Goal: Information Seeking & Learning: Learn about a topic

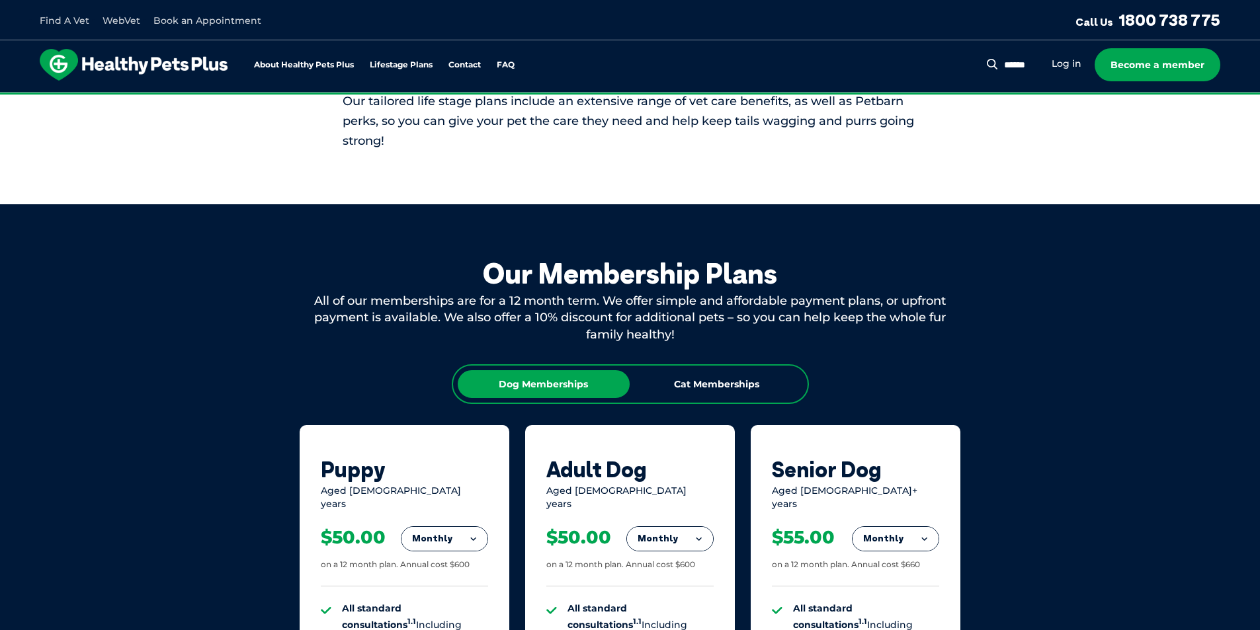
scroll to position [595, 0]
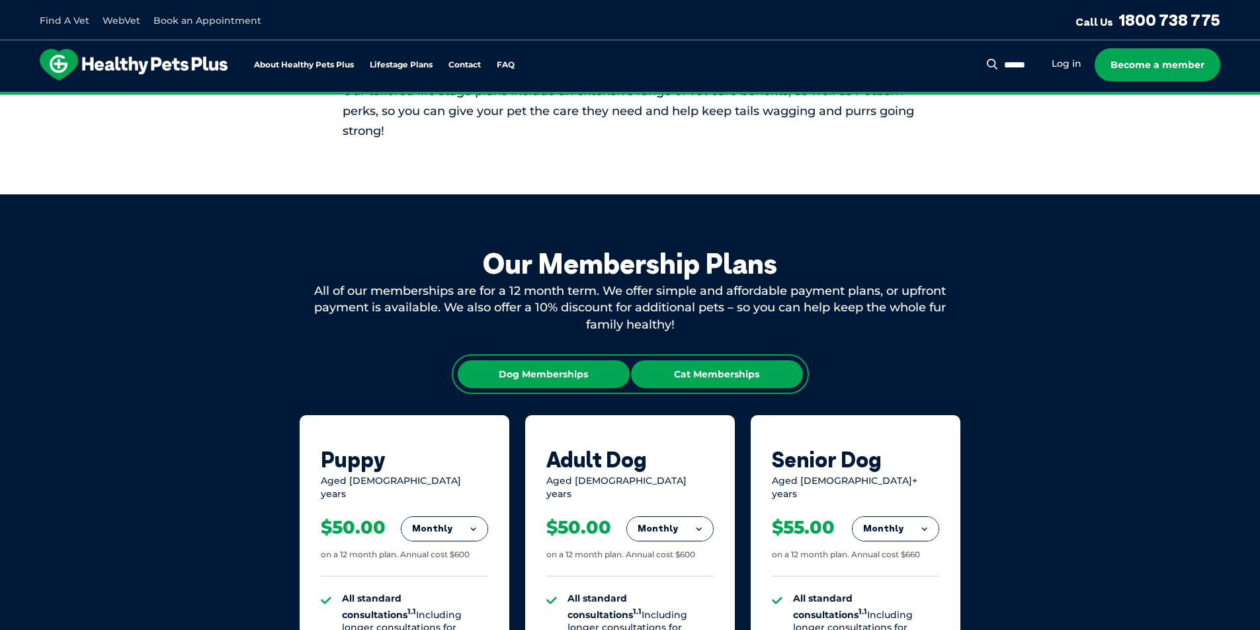
click at [684, 366] on div "Cat Memberships" at bounding box center [717, 374] width 172 height 28
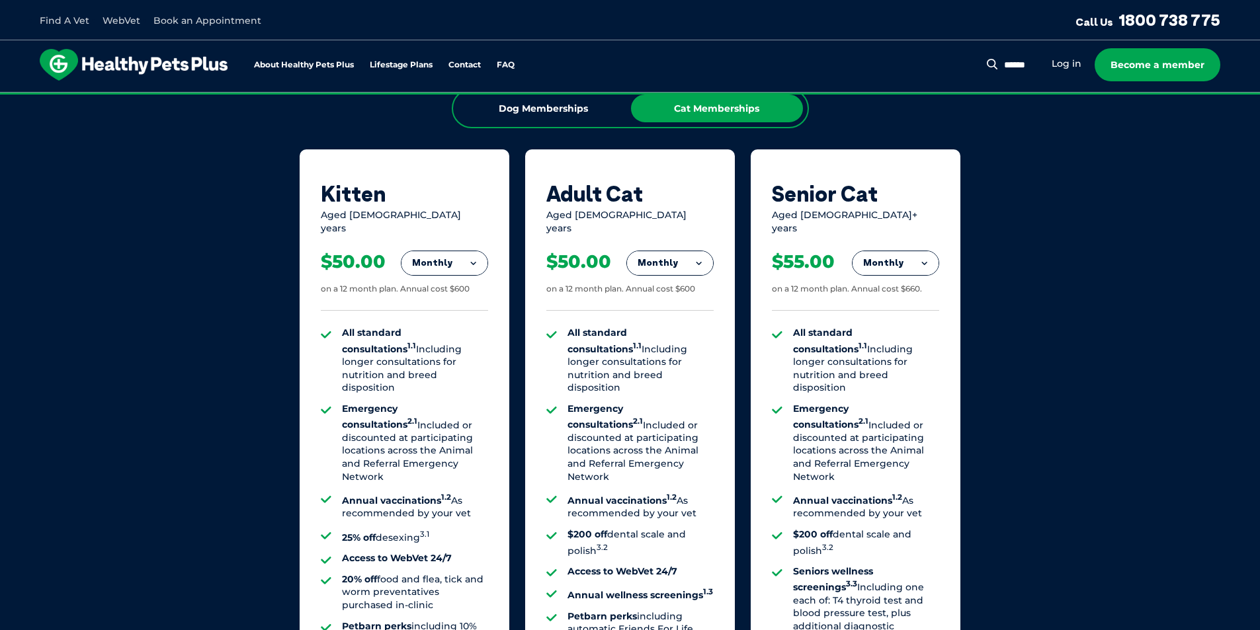
scroll to position [860, 0]
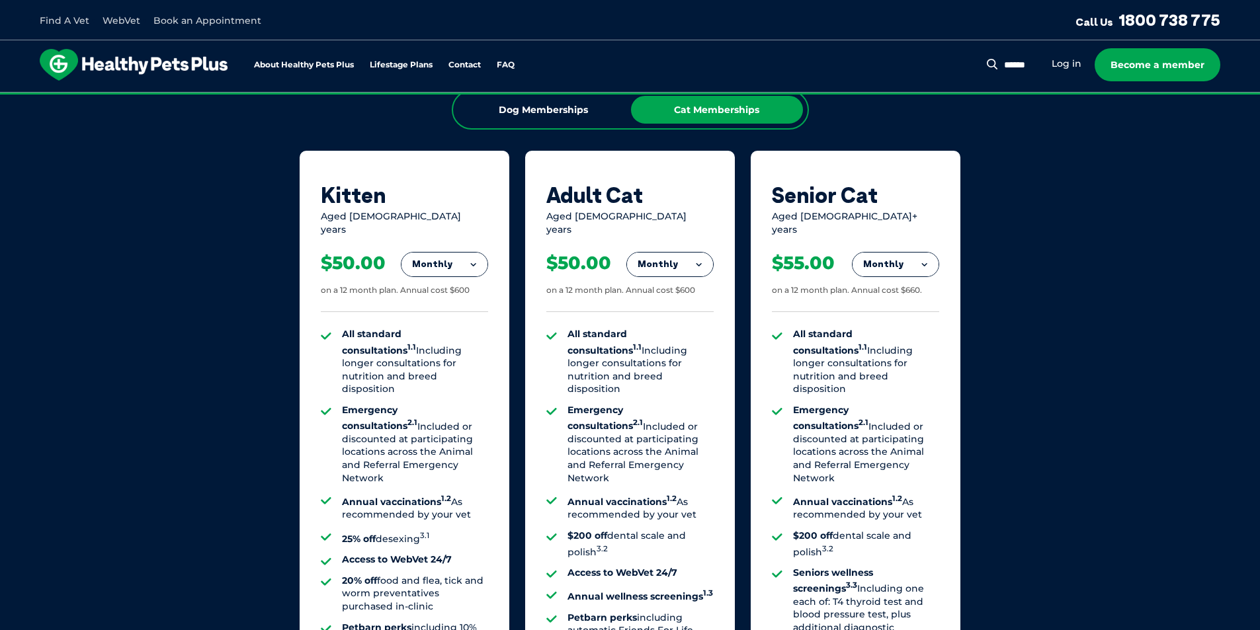
click at [468, 257] on button "Monthly" at bounding box center [444, 265] width 86 height 24
click at [441, 340] on li "Yearly" at bounding box center [444, 355] width 86 height 31
drag, startPoint x: 567, startPoint y: 321, endPoint x: 646, endPoint y: 373, distance: 94.5
click at [644, 372] on li "All standard consultations 1.1 Including longer consultations for nutrition and…" at bounding box center [640, 362] width 146 height 68
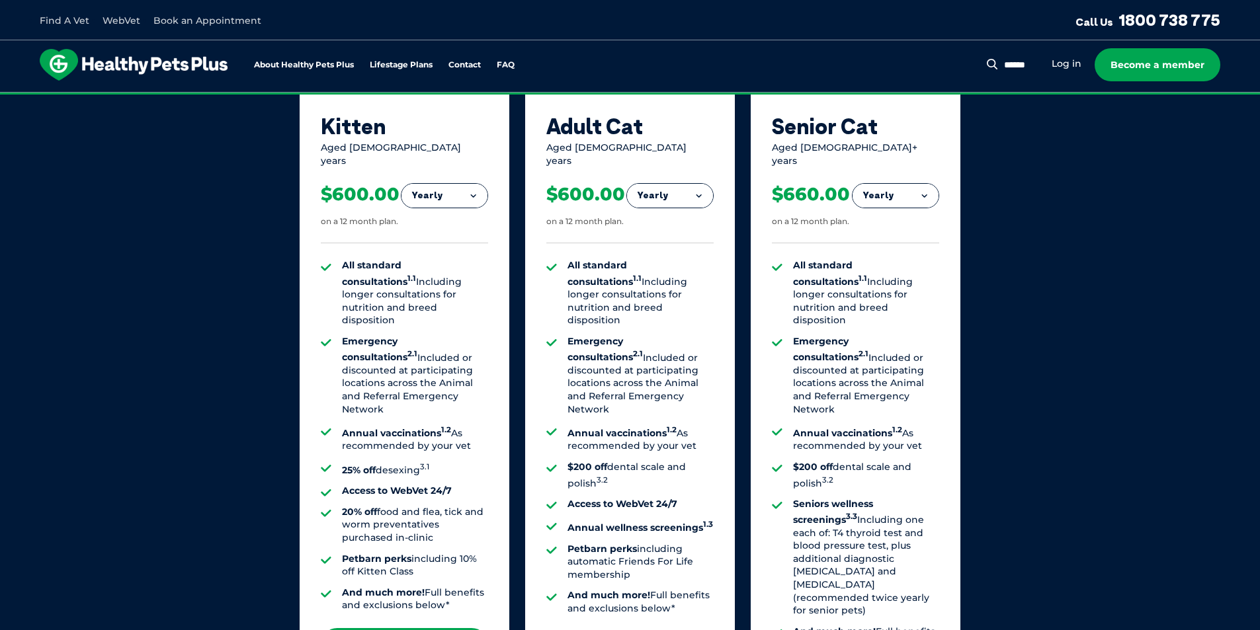
scroll to position [992, 0]
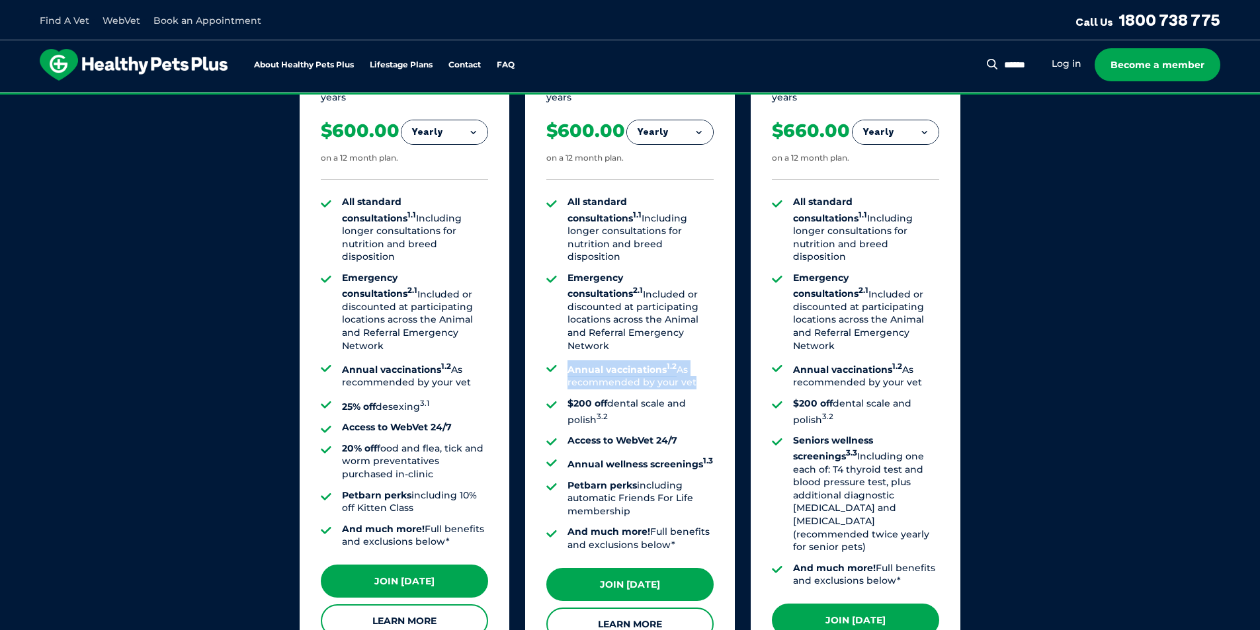
drag, startPoint x: 569, startPoint y: 338, endPoint x: 706, endPoint y: 351, distance: 137.5
click at [699, 349] on ul "All standard consultations 1.1 Including longer consultations for nutrition and…" at bounding box center [629, 374] width 167 height 356
click at [708, 360] on li "Annual vaccinations 1.2 As recommended by your vet" at bounding box center [640, 374] width 146 height 29
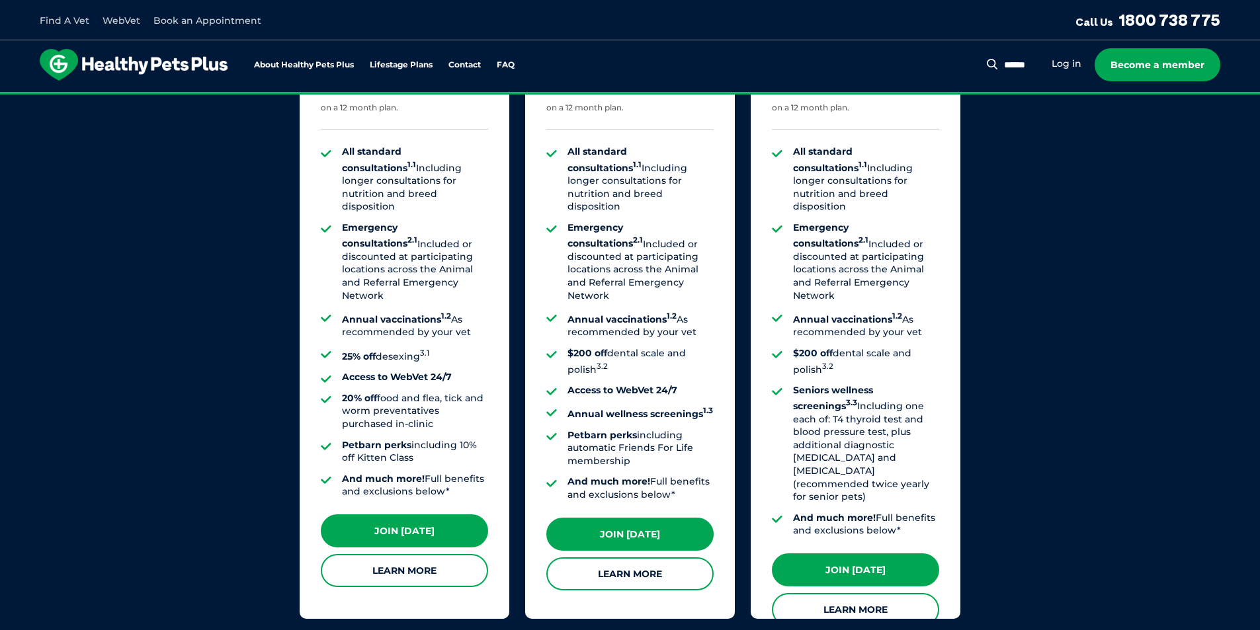
scroll to position [1124, 0]
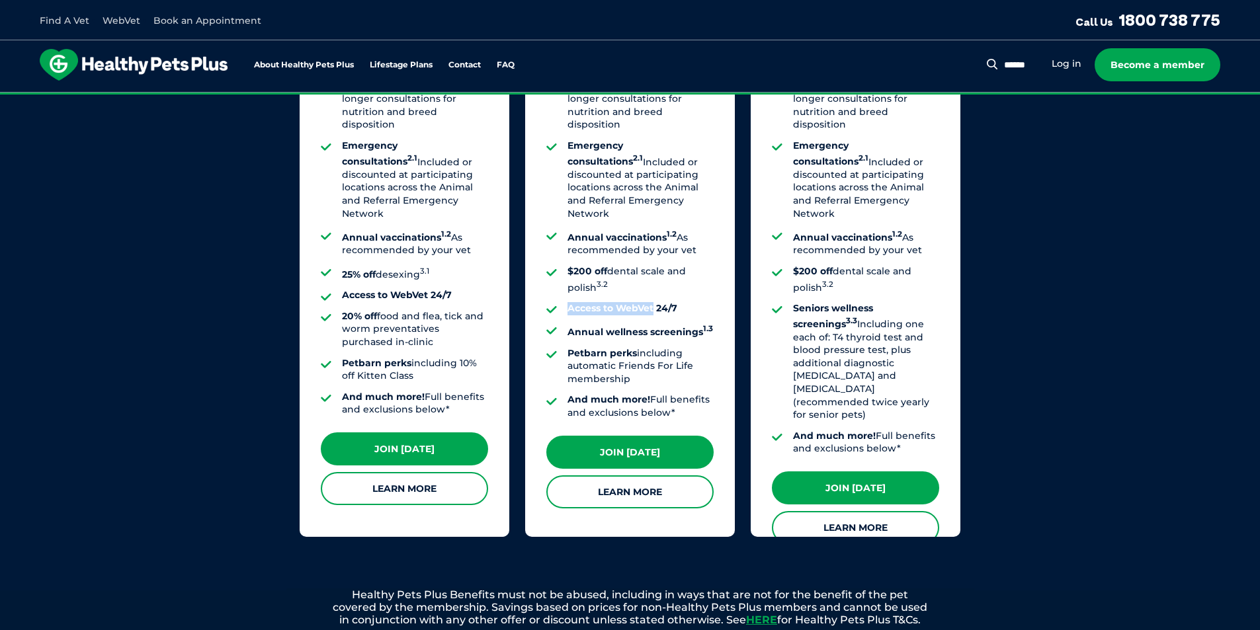
drag, startPoint x: 655, startPoint y: 279, endPoint x: 715, endPoint y: 284, distance: 59.8
click at [700, 282] on ul "All standard consultations 1.1 Including longer consultations for nutrition and…" at bounding box center [629, 241] width 167 height 356
click at [697, 347] on li "Petbarn perks including automatic Friends For Life membership" at bounding box center [640, 366] width 146 height 39
click at [576, 347] on strong "Petbarn perks" at bounding box center [601, 353] width 69 height 12
drag, startPoint x: 568, startPoint y: 314, endPoint x: 651, endPoint y: 346, distance: 89.4
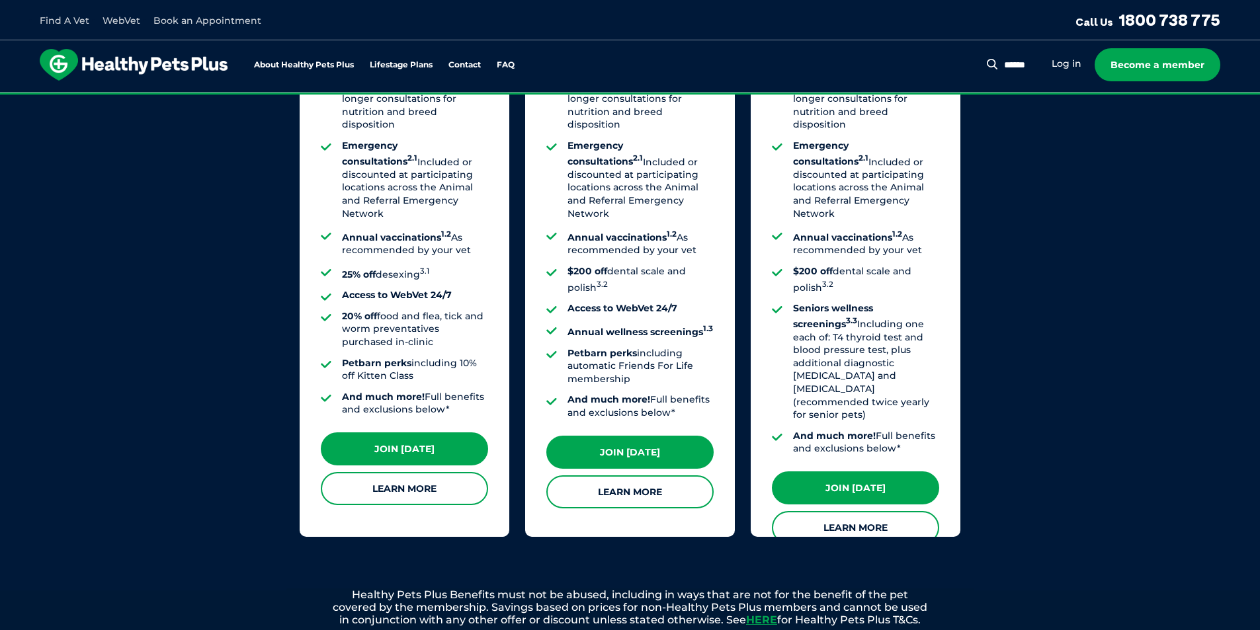
click at [651, 347] on li "Petbarn perks including automatic Friends For Life membership" at bounding box center [640, 366] width 146 height 39
drag, startPoint x: 642, startPoint y: 345, endPoint x: 564, endPoint y: 310, distance: 86.2
click at [564, 310] on ul "All standard consultations 1.1 Including longer consultations for nutrition and…" at bounding box center [629, 241] width 167 height 356
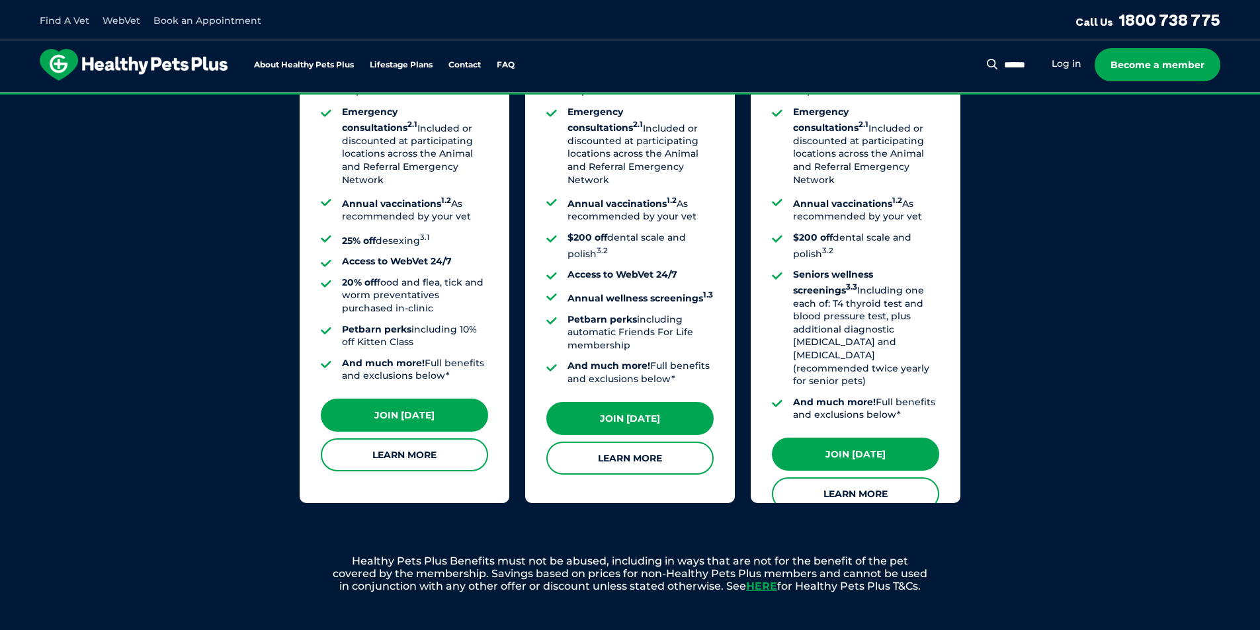
scroll to position [1191, 0]
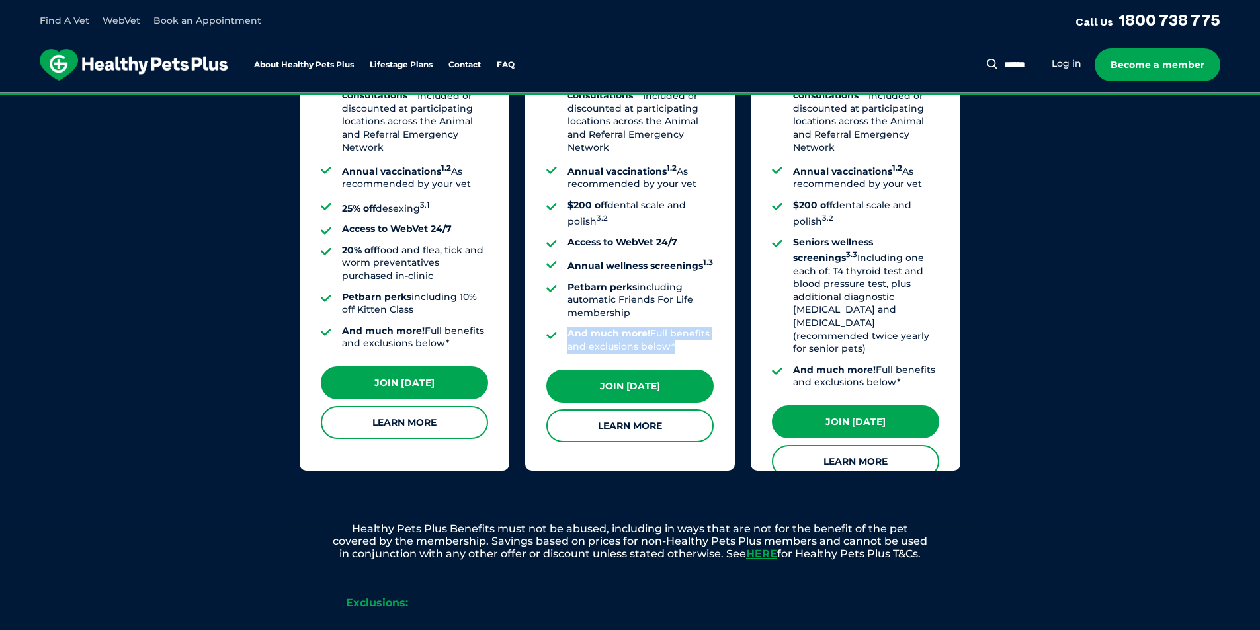
drag, startPoint x: 569, startPoint y: 296, endPoint x: 695, endPoint y: 337, distance: 132.4
click at [687, 326] on div "All standard consultations 1.1 Including longer consultations for nutrition and…" at bounding box center [629, 175] width 167 height 388
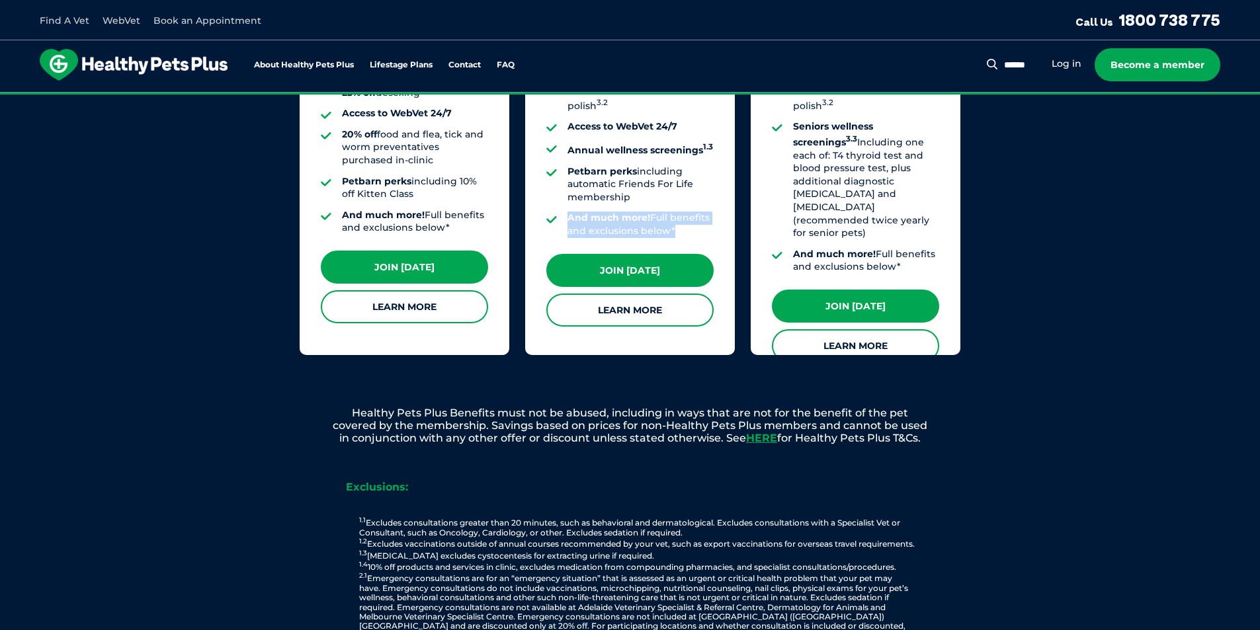
scroll to position [1455, 0]
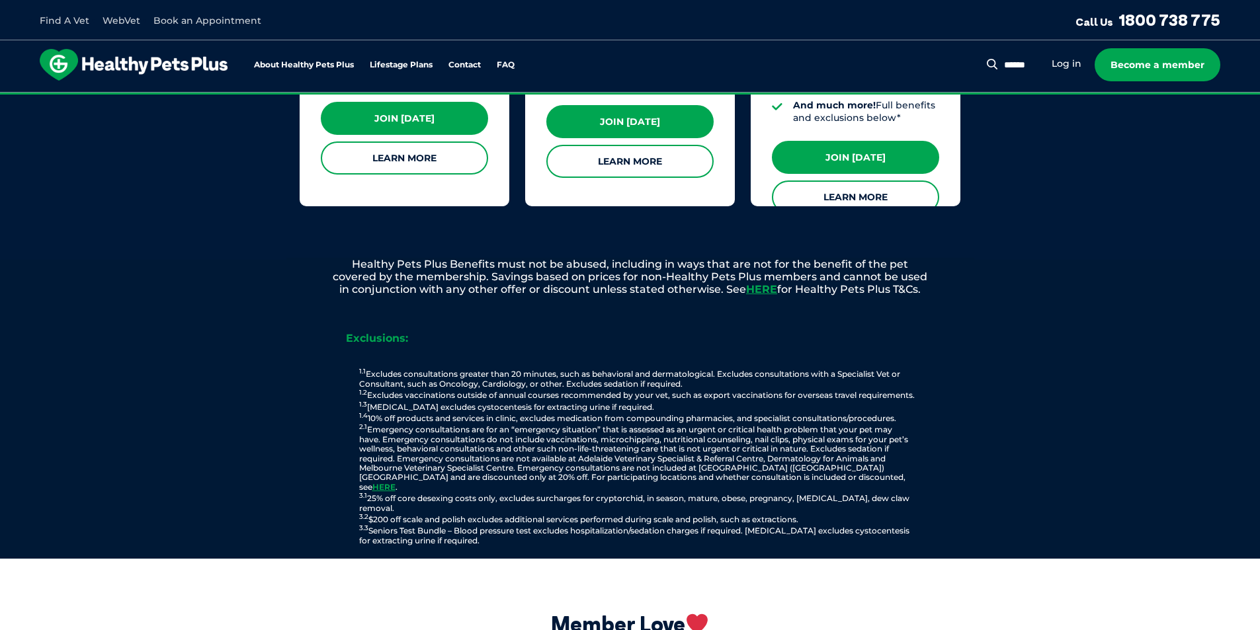
drag, startPoint x: 370, startPoint y: 359, endPoint x: 696, endPoint y: 378, distance: 326.6
click at [694, 374] on p "1.1 Excludes consultations greater than 20 minutes, such as behavioral and derm…" at bounding box center [637, 457] width 648 height 178
drag, startPoint x: 368, startPoint y: 383, endPoint x: 440, endPoint y: 392, distance: 72.0
click at [436, 391] on p "1.1 Excludes consultations greater than 20 minutes, such as behavioral and derm…" at bounding box center [637, 457] width 648 height 178
drag, startPoint x: 635, startPoint y: 407, endPoint x: 290, endPoint y: 409, distance: 344.6
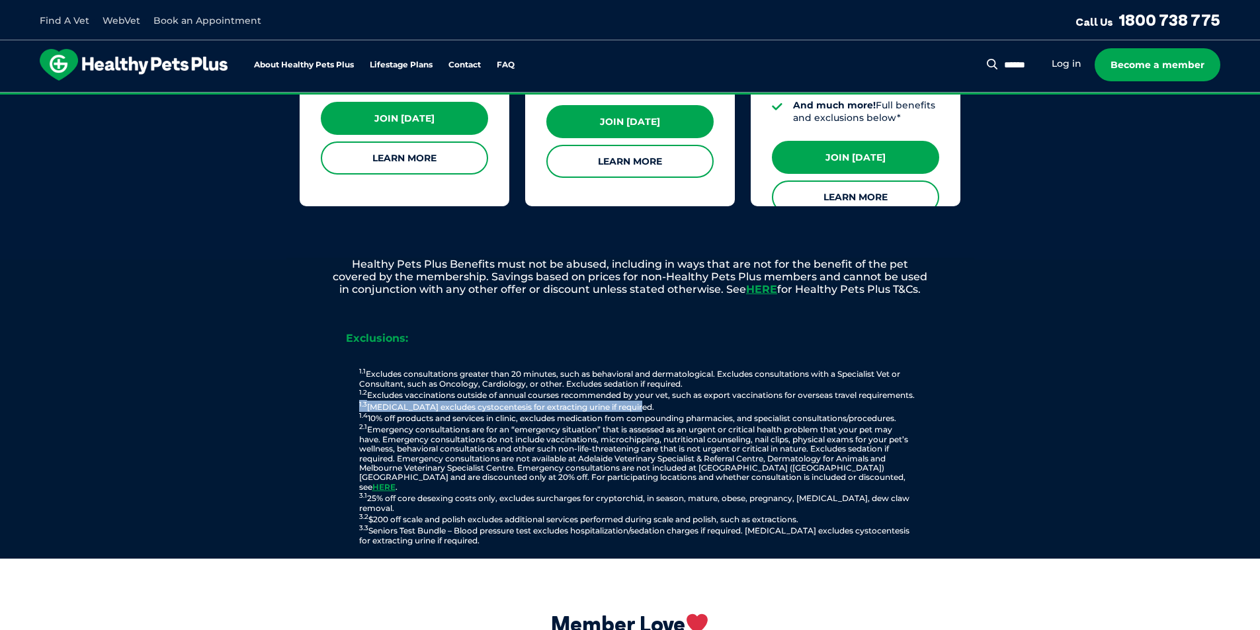
click at [290, 409] on div "Exclusions: 1.1 Excludes consultations greater than 20 minutes, such as behavio…" at bounding box center [630, 436] width 688 height 245
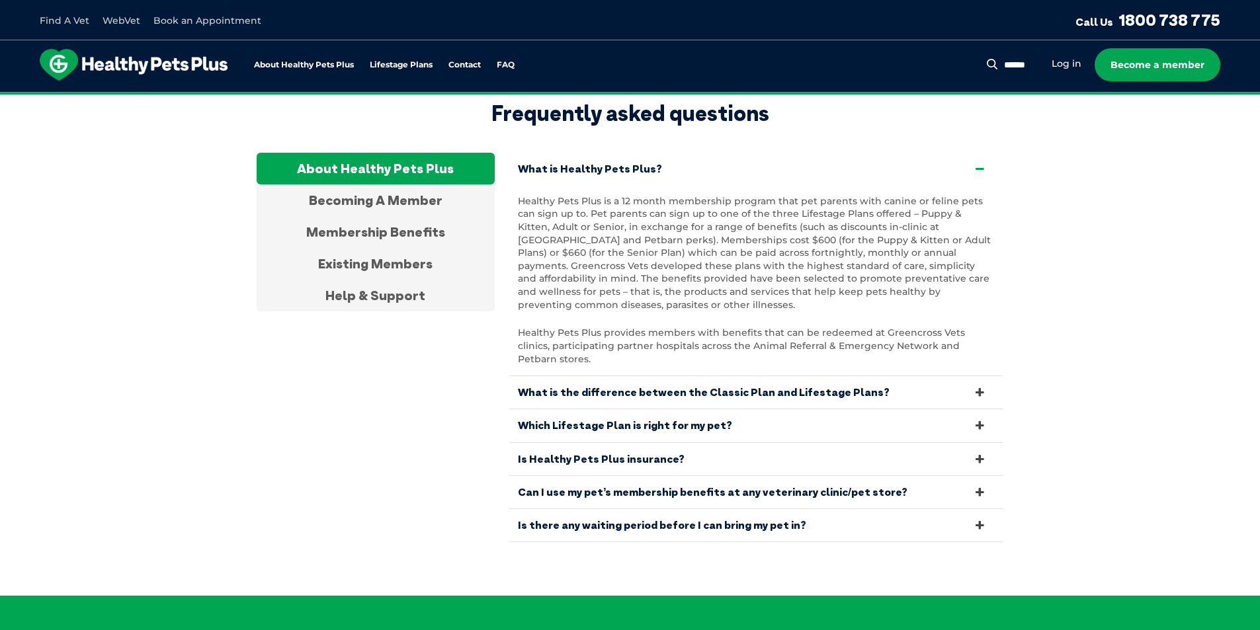
scroll to position [2579, 0]
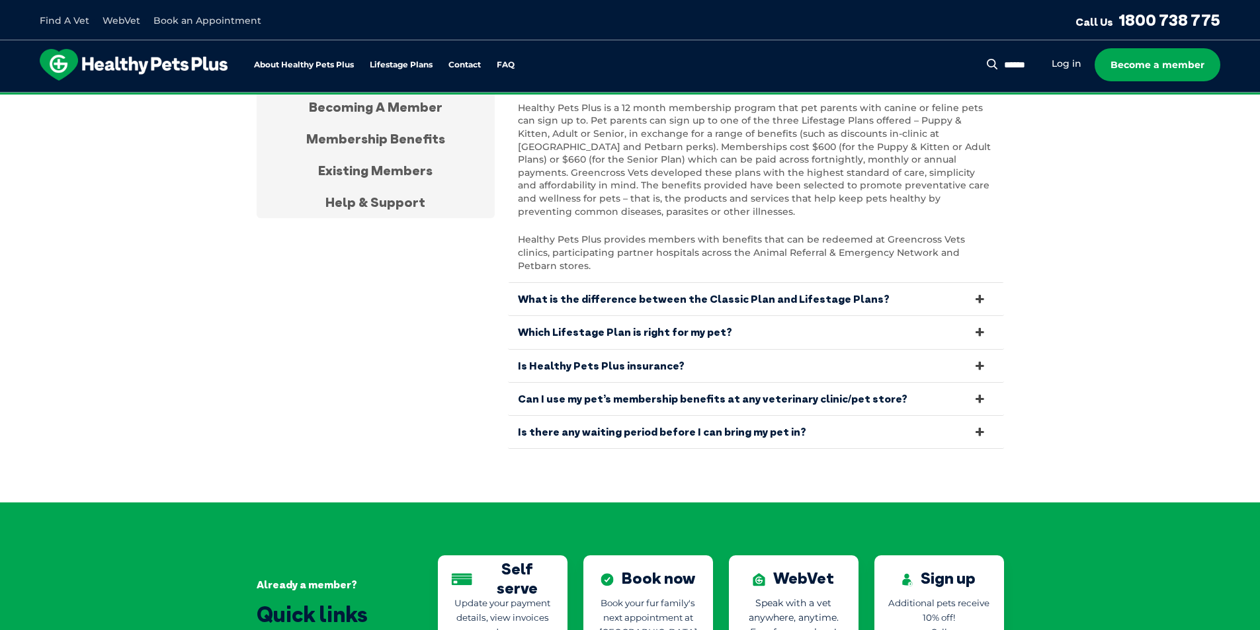
click at [892, 416] on link "Is there any waiting period before I can bring my pet in?" at bounding box center [756, 432] width 496 height 32
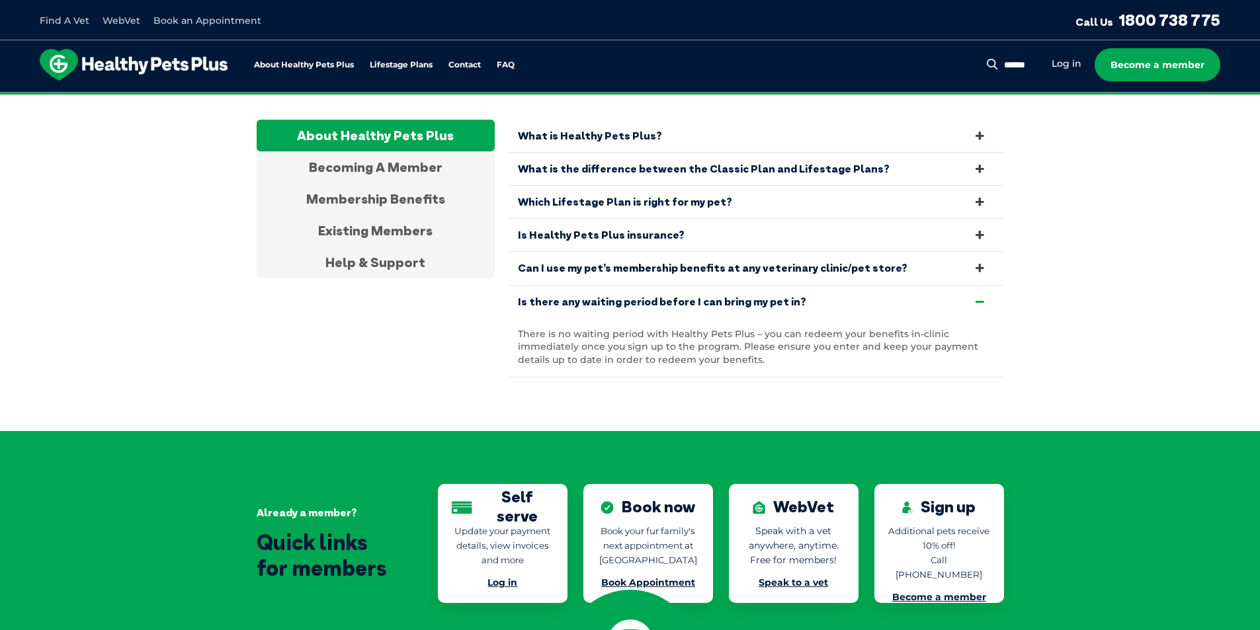
scroll to position [2447, 0]
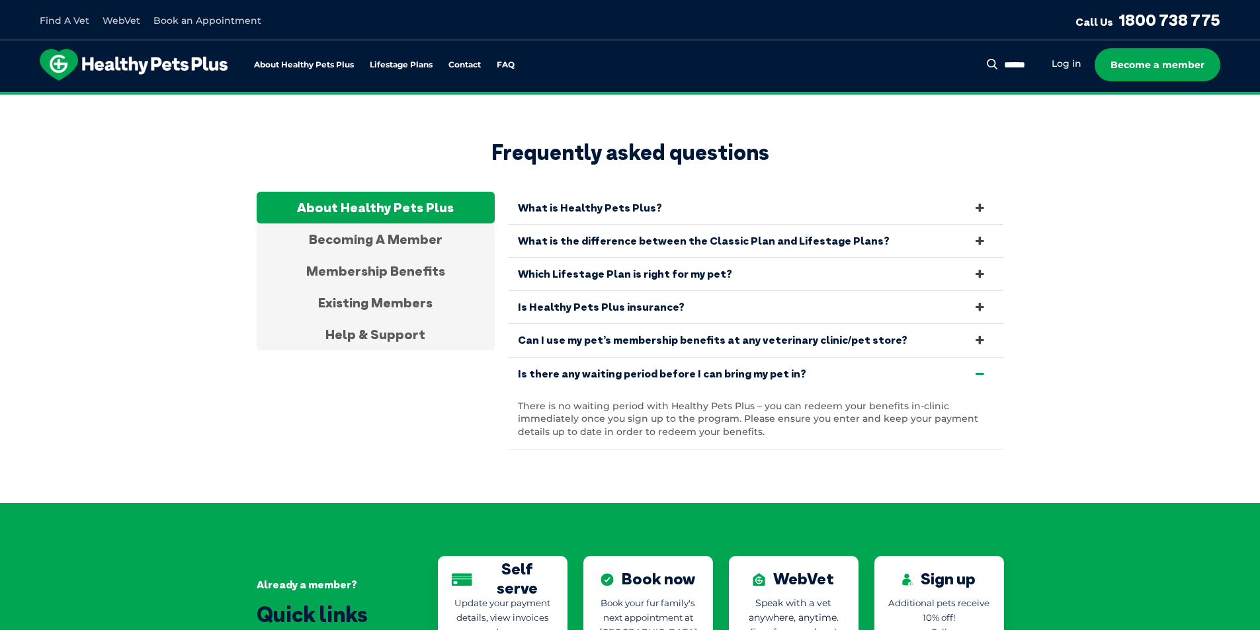
click at [983, 324] on link "Can I use my pet’s membership benefits at any veterinary clinic/pet store?" at bounding box center [756, 340] width 496 height 32
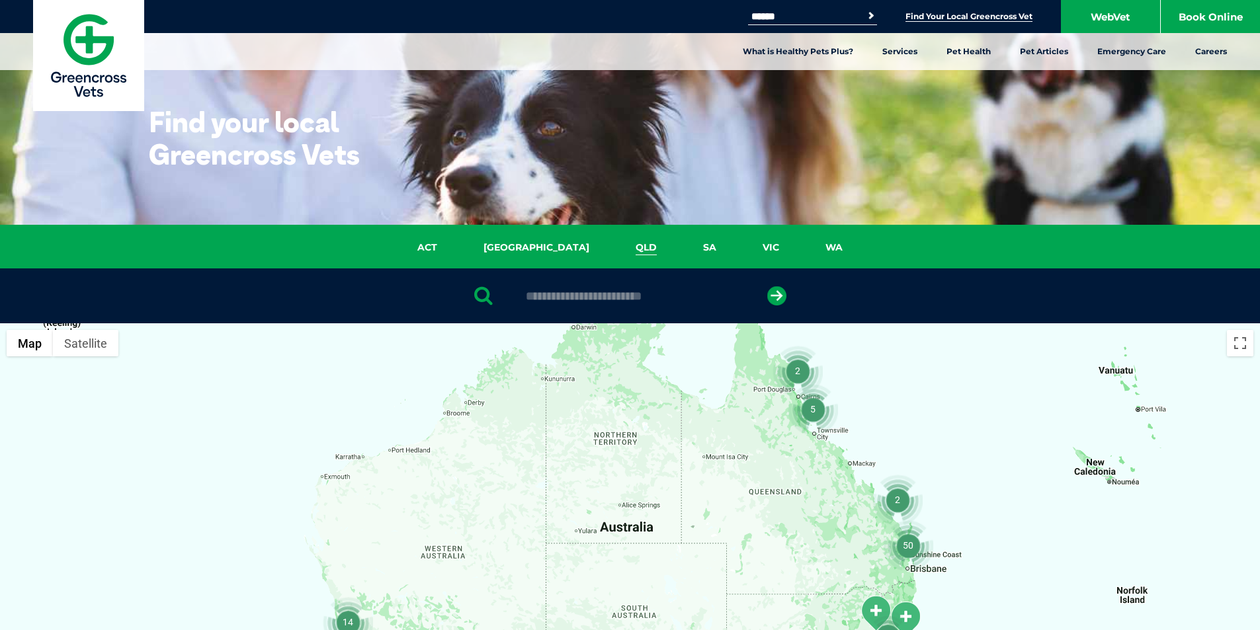
click at [612, 249] on link "QLD" at bounding box center [645, 247] width 67 height 15
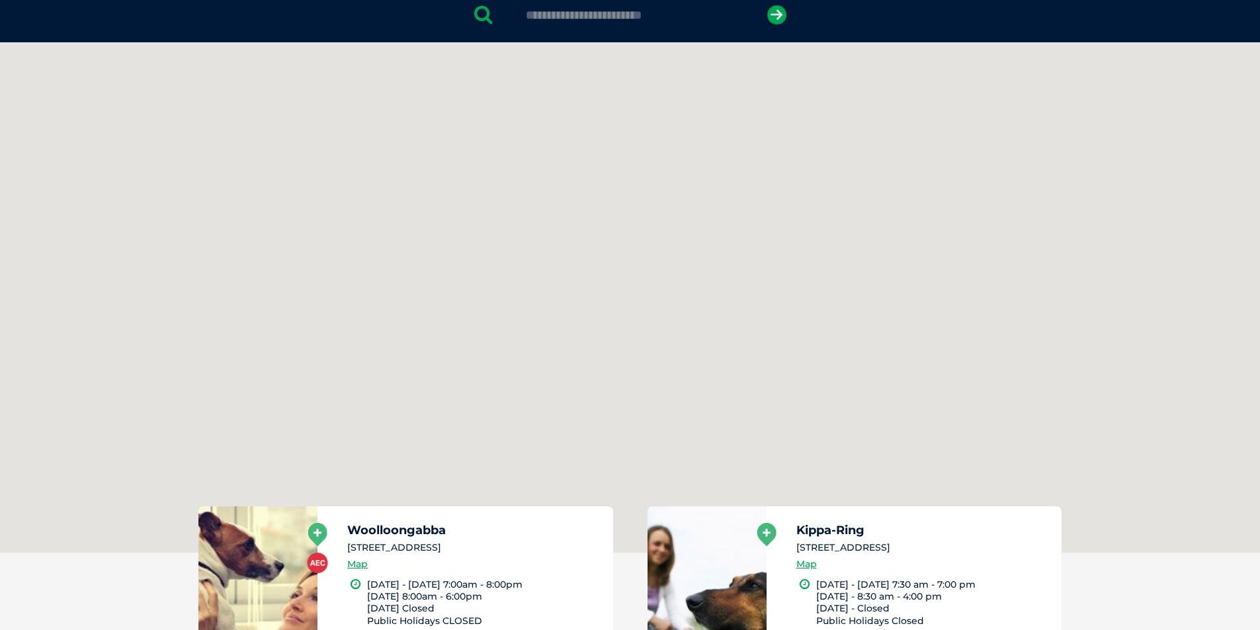
click at [579, 295] on div at bounding box center [630, 297] width 1260 height 511
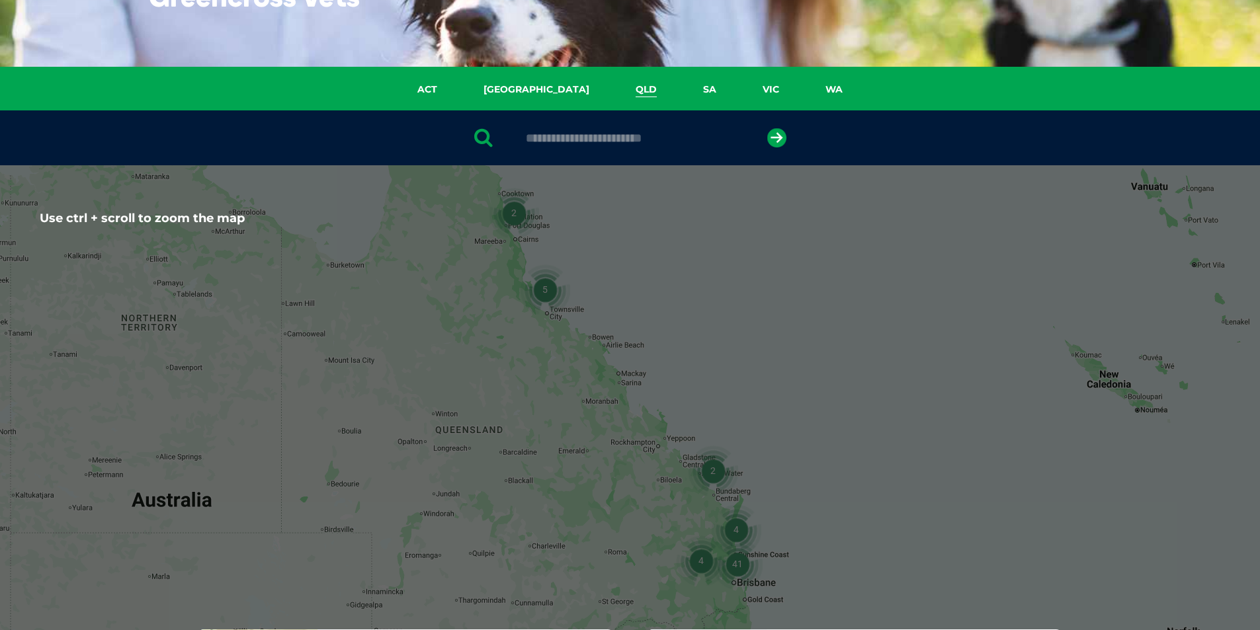
scroll to position [39, 0]
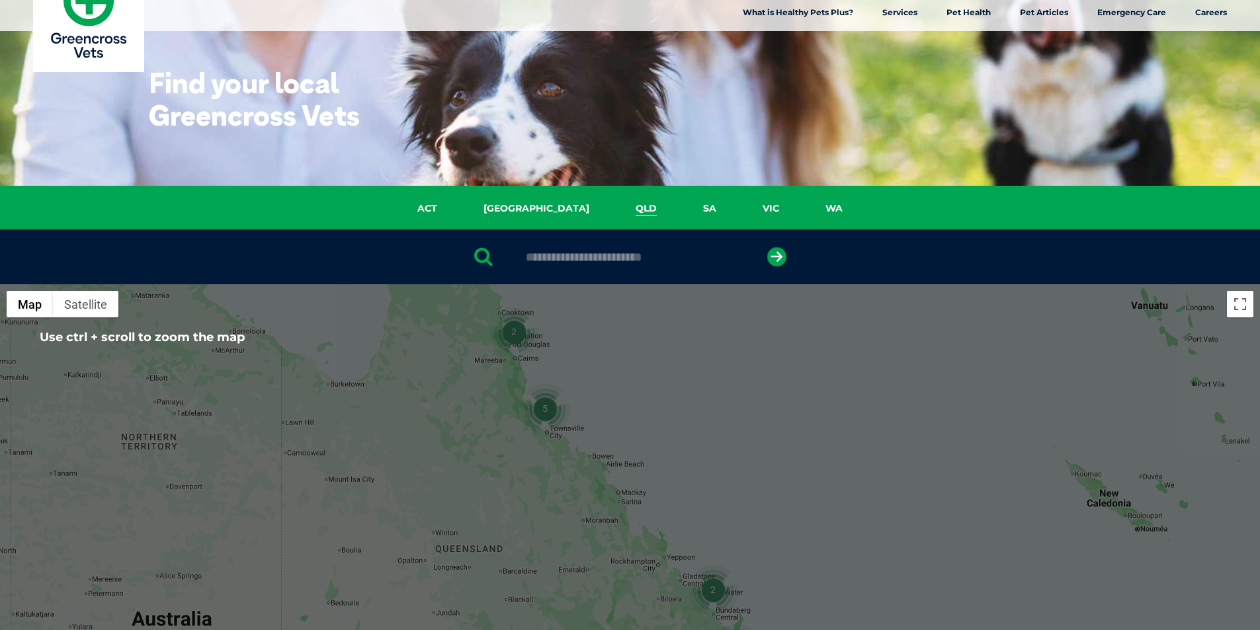
click at [572, 255] on input "text" at bounding box center [630, 257] width 222 height 13
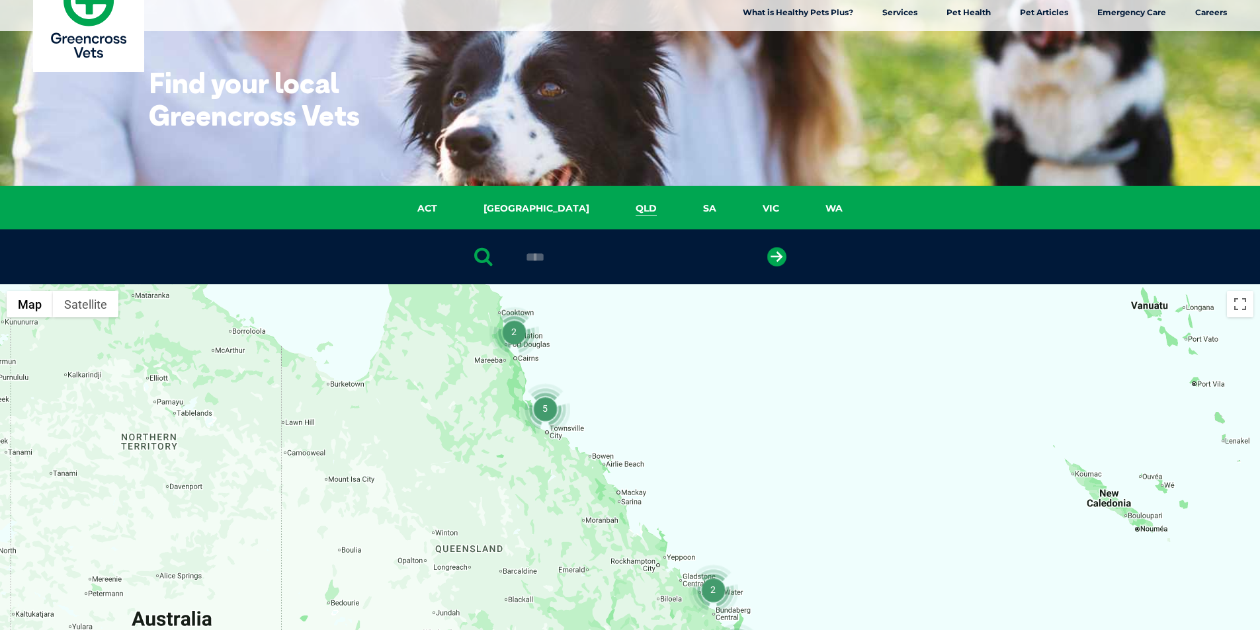
type input "****"
click at [762, 249] on div "****" at bounding box center [630, 257] width 1260 height 55
click at [774, 253] on icon "submit" at bounding box center [776, 256] width 19 height 19
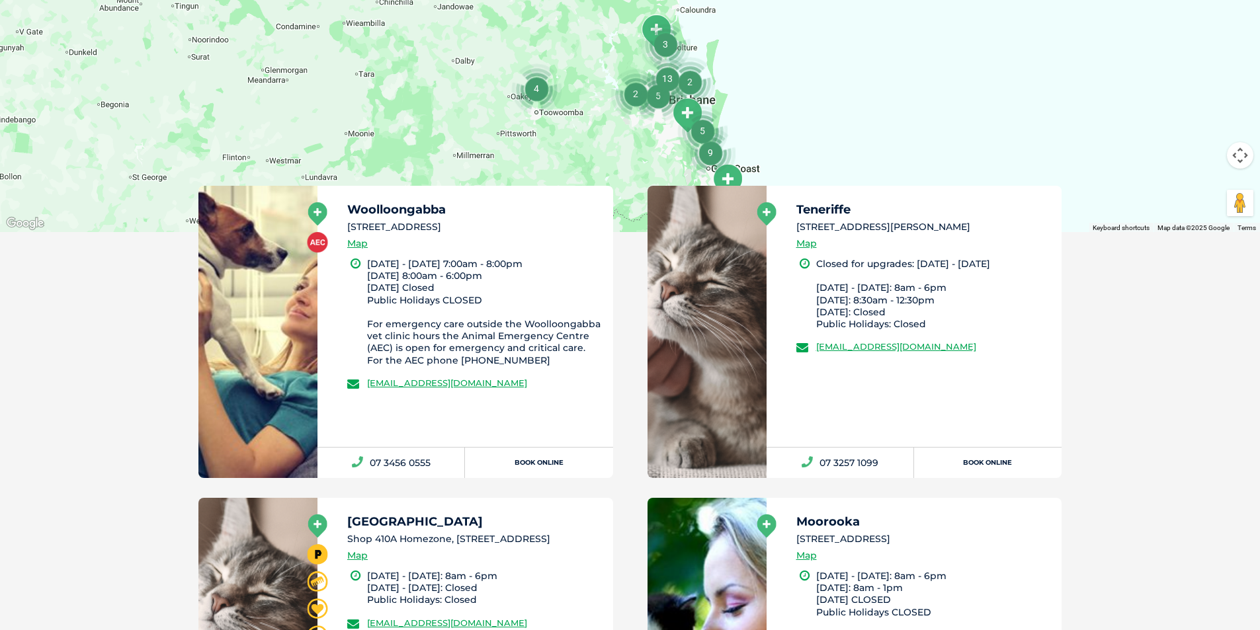
scroll to position [677, 0]
